Goal: Information Seeking & Learning: Learn about a topic

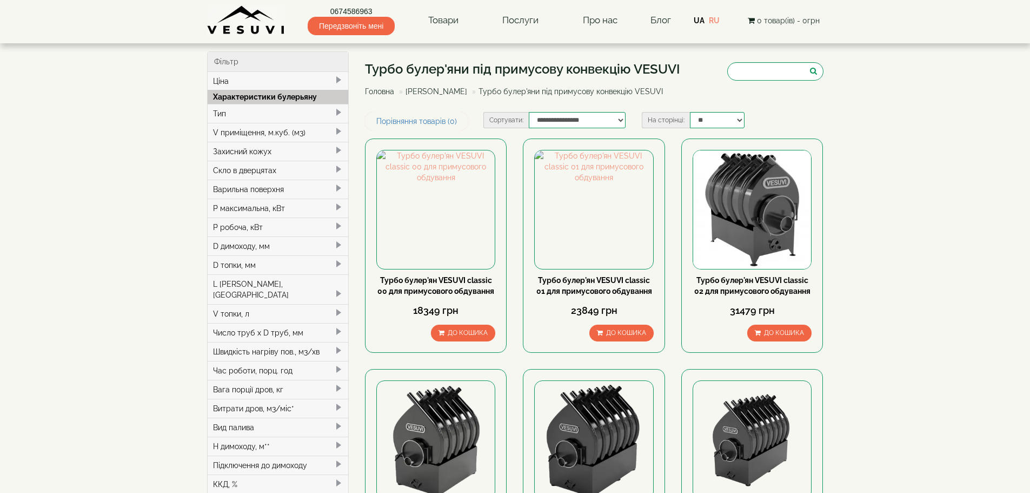
click at [338, 111] on span at bounding box center [338, 112] width 9 height 9
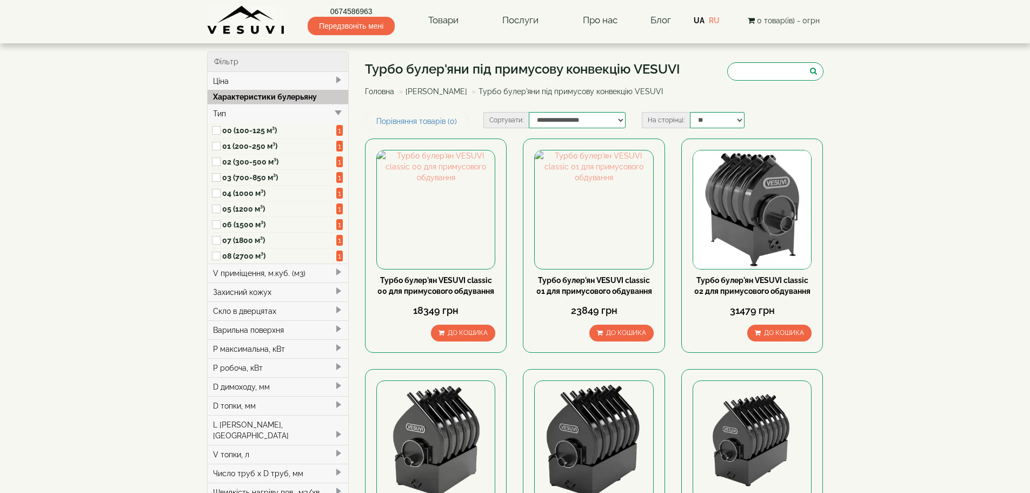
click at [274, 275] on div "V приміщення, м.куб. (м3)" at bounding box center [278, 272] width 141 height 19
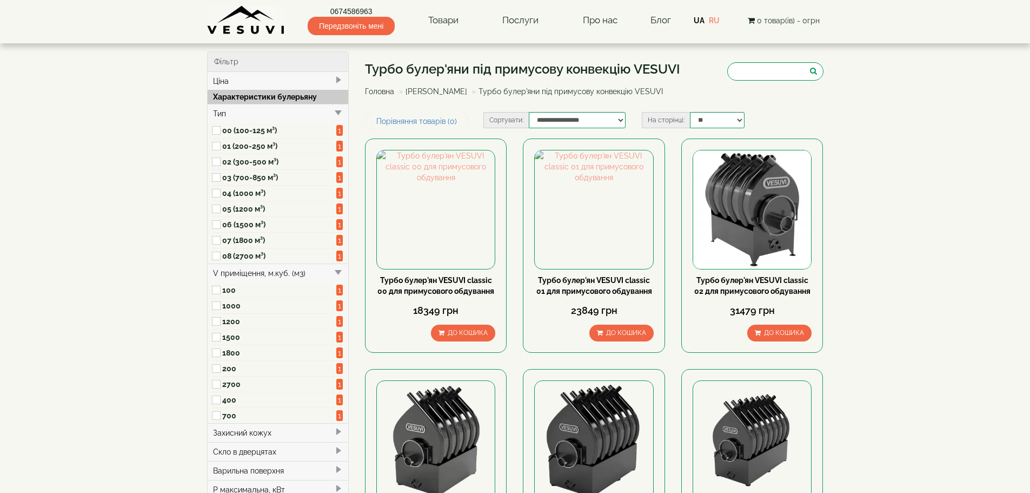
click at [224, 289] on label "100" at bounding box center [279, 289] width 115 height 11
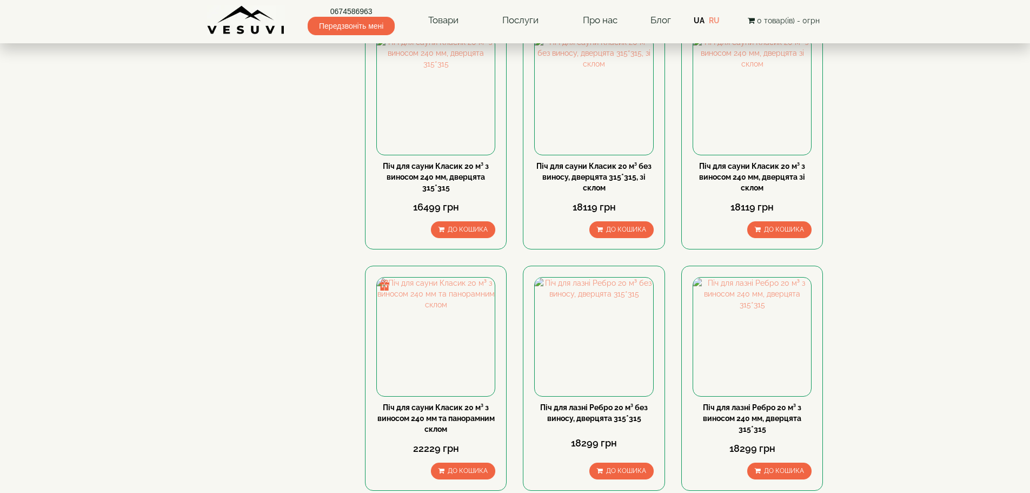
scroll to position [595, 0]
